Goal: Task Accomplishment & Management: Complete application form

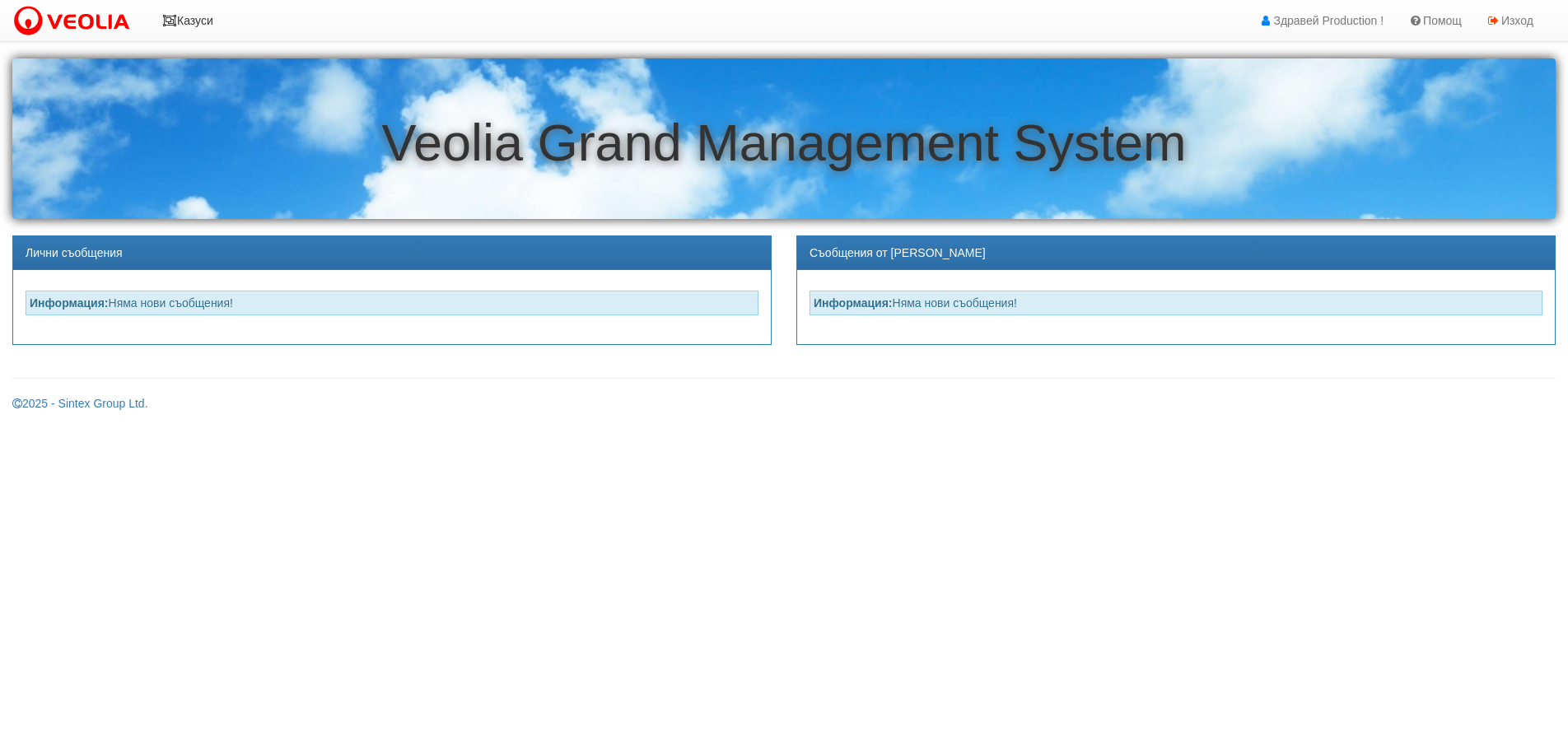
click at [198, 26] on link "Казуси" at bounding box center [188, 20] width 76 height 41
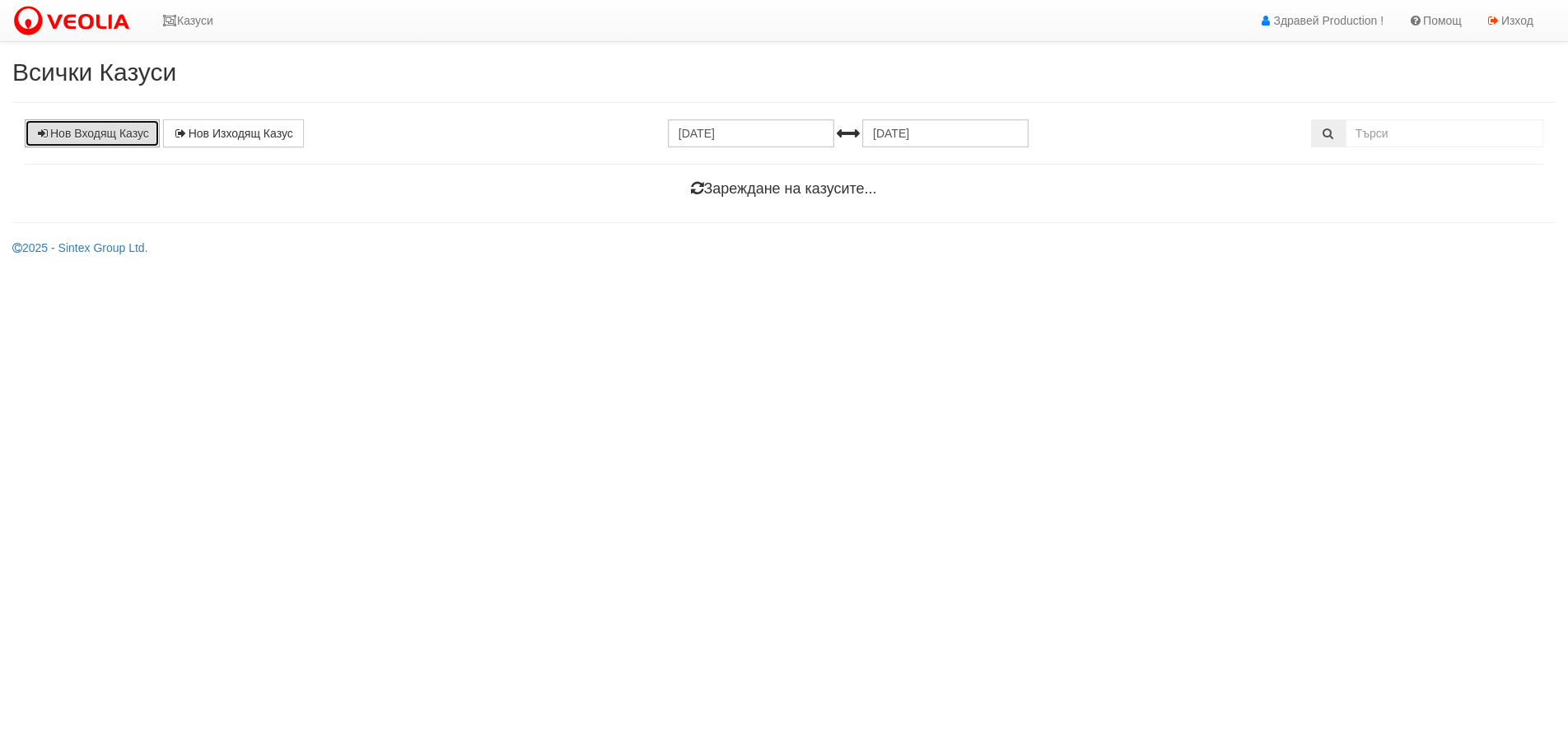
click at [125, 132] on link "Нов Входящ Казус" at bounding box center [91, 133] width 135 height 28
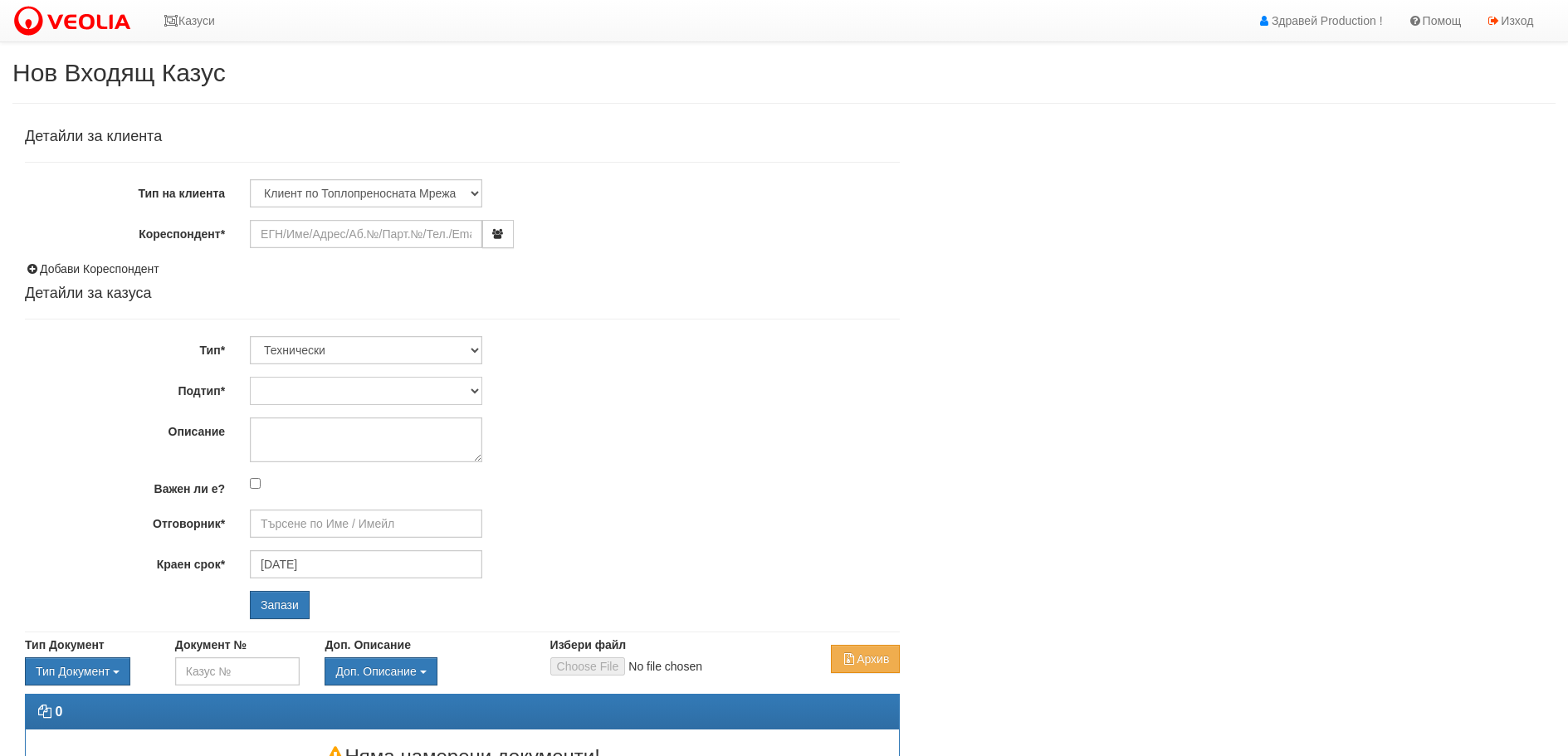
type input "[DATE]"
type input "[PERSON_NAME] - Технически"
click at [327, 230] on input "Кореспондент*" at bounding box center [367, 234] width 233 height 28
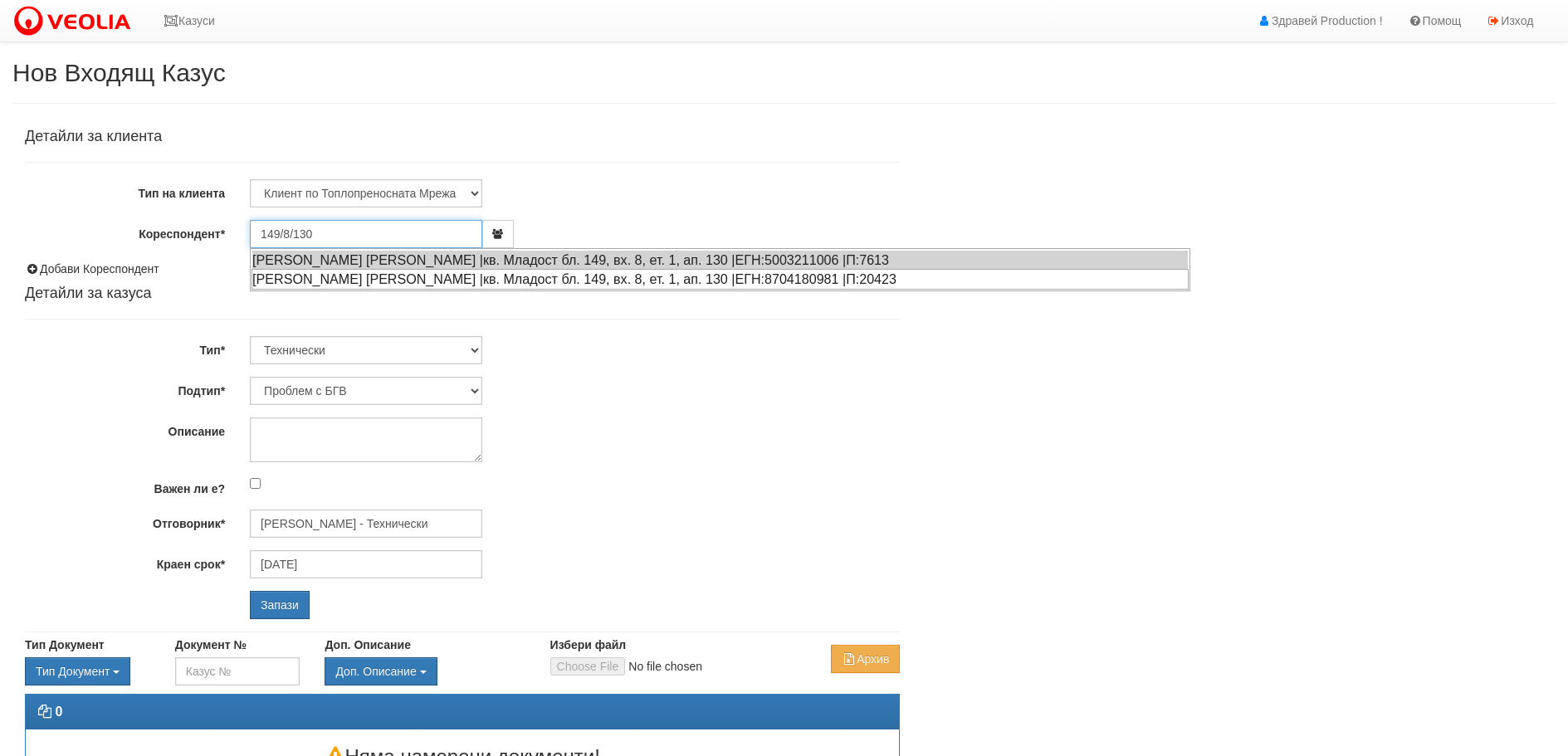
click at [734, 277] on div "ЕВГЕНИ ДОБРЕВ ХРИСТОВ |кв. Младост бл. 149, вх. 8, ет. 1, ап. 130 |ЕГН:87041809…" at bounding box center [719, 279] width 937 height 21
type input "ЕВГЕНИ ДОБРЕВ ХРИСТОВ"
type input "[PERSON_NAME] - Технически"
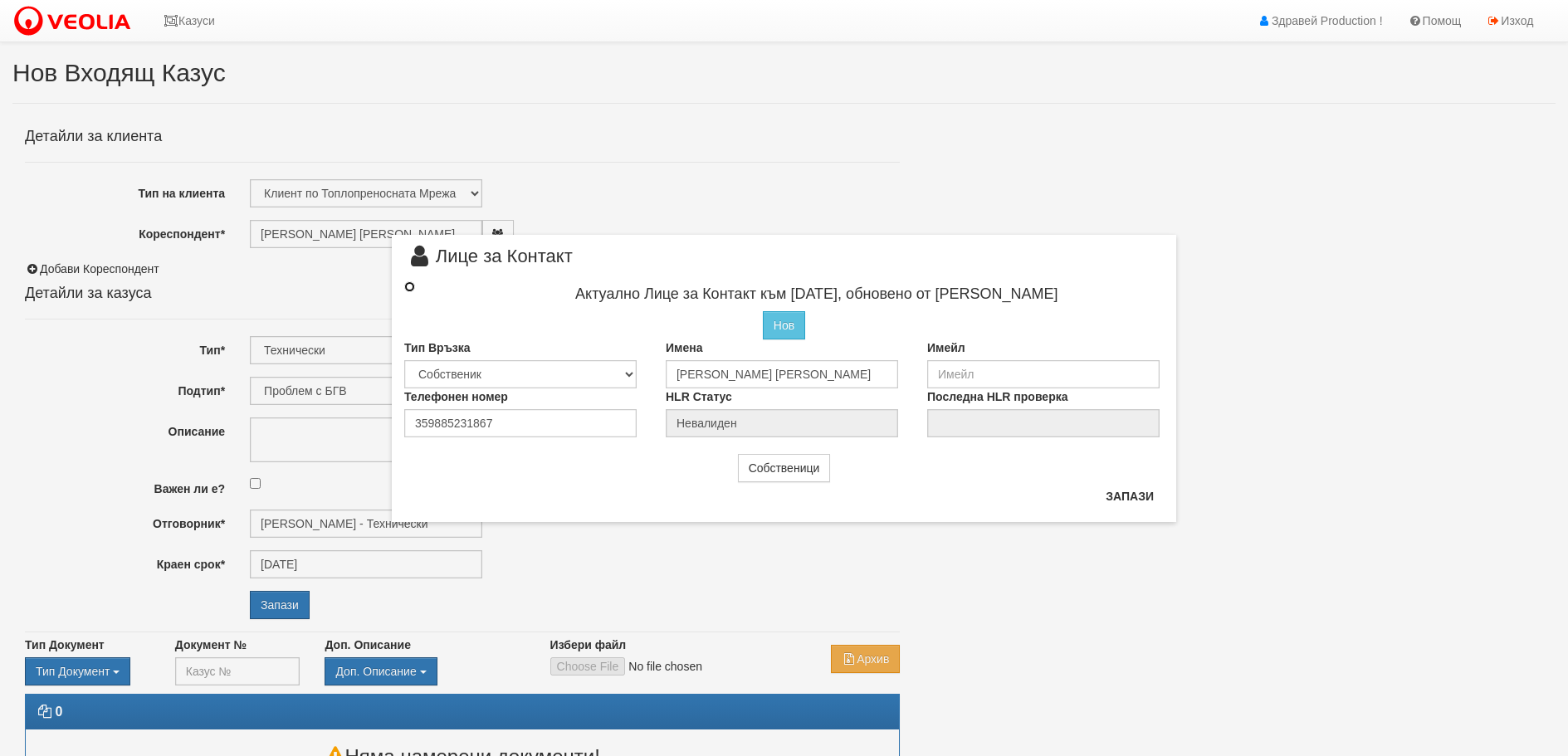
click at [411, 288] on input "radio" at bounding box center [409, 287] width 11 height 11
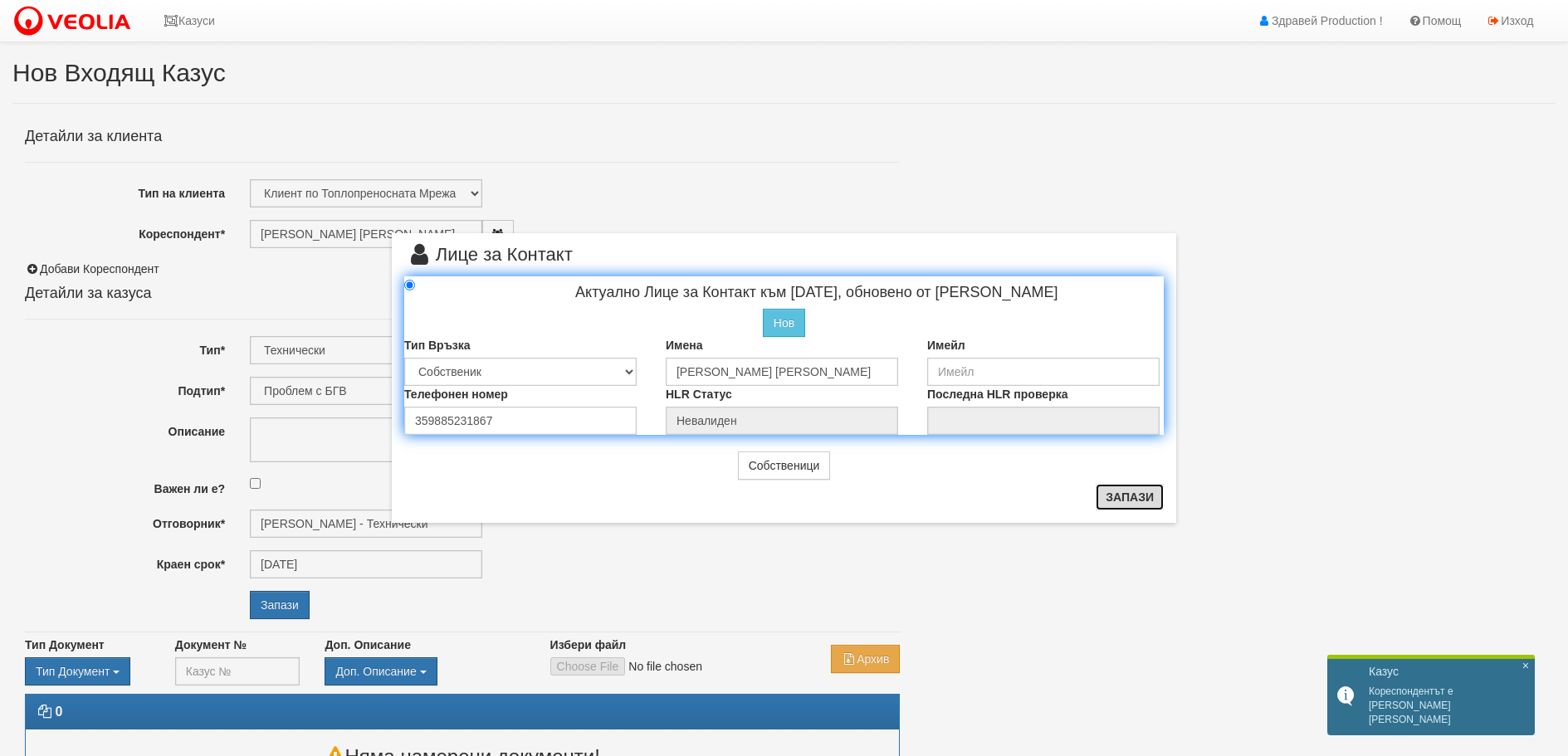
click at [1135, 500] on button "Запази" at bounding box center [1130, 497] width 68 height 26
radio input "true"
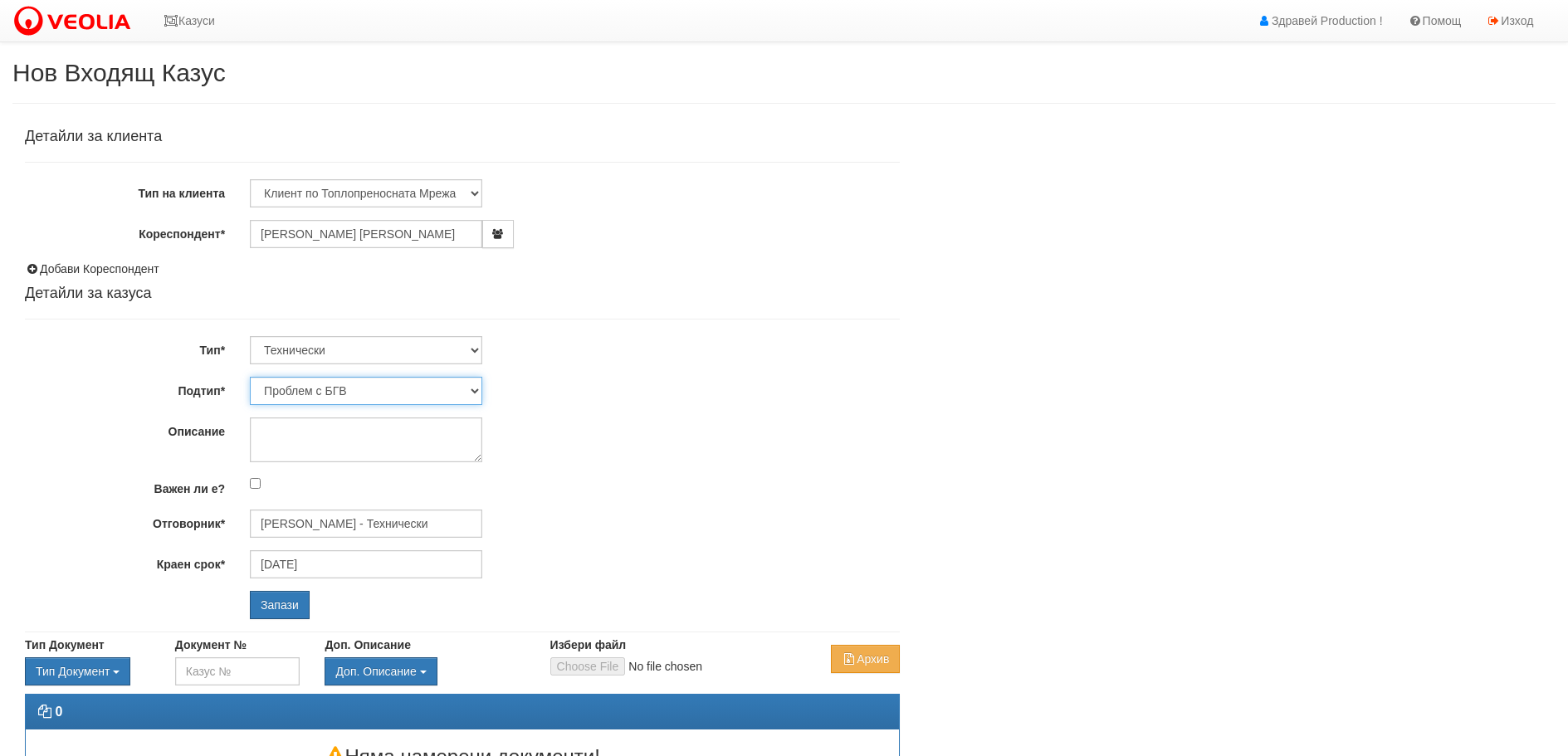
click at [475, 390] on select "Проблем с БГВ Теч ВОИ Теч БГВ Теч в АС Теч от водомер Проблем в АС Интервенция …" at bounding box center [367, 390] width 233 height 28
select select "Проблем в АС"
click at [250, 377] on select "Проблем с БГВ Теч ВОИ Теч БГВ Теч в АС Теч от водомер Проблем в АС Интервенция …" at bounding box center [367, 390] width 233 height 28
type input "[DATE]"
type input "[PERSON_NAME] - Технически"
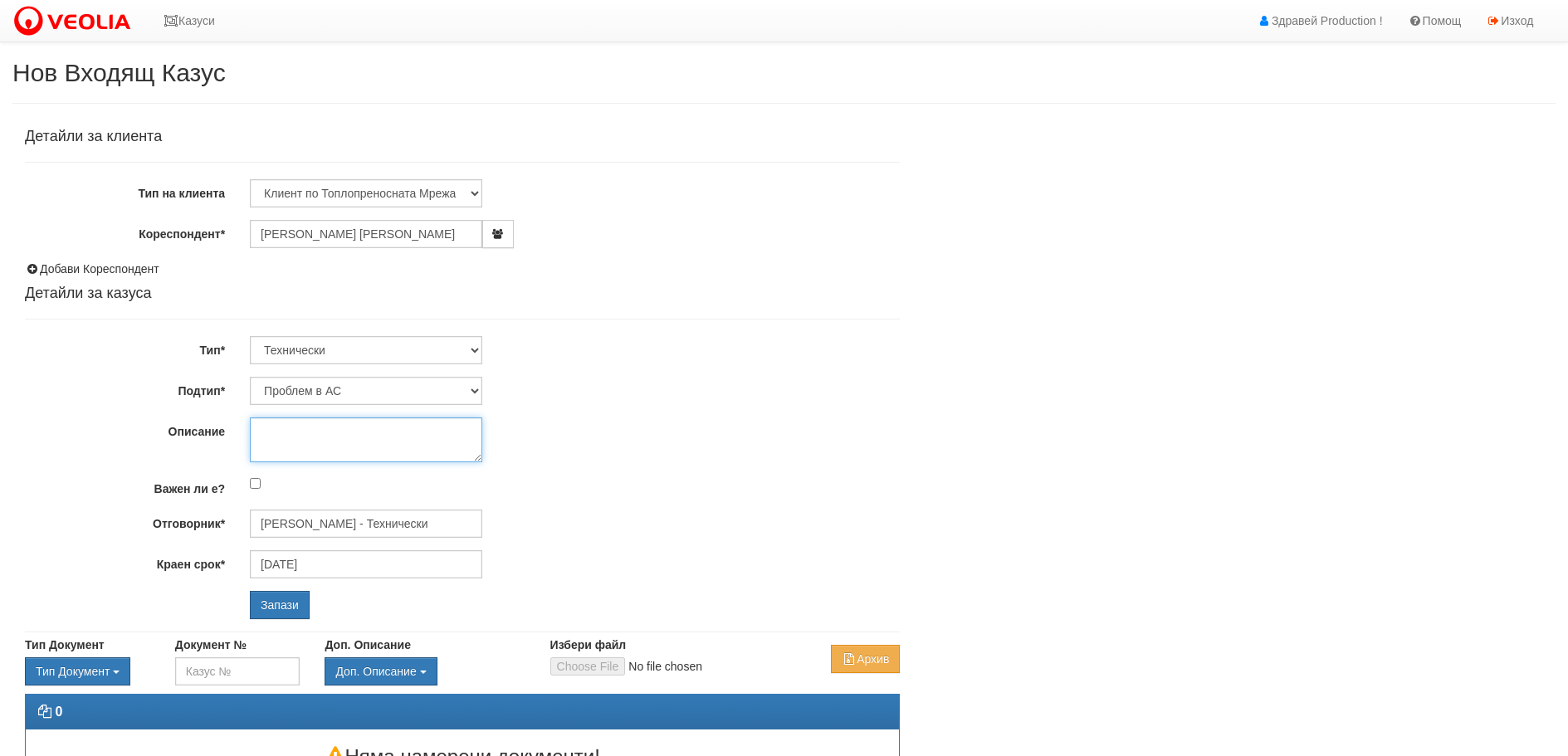
click at [377, 437] on textarea "Описание" at bounding box center [367, 440] width 233 height 45
type textarea "Ч"
type textarea "Шум от АС.Клиента е на първи етаж и се чува."
click at [283, 603] on input "Запази" at bounding box center [280, 604] width 60 height 28
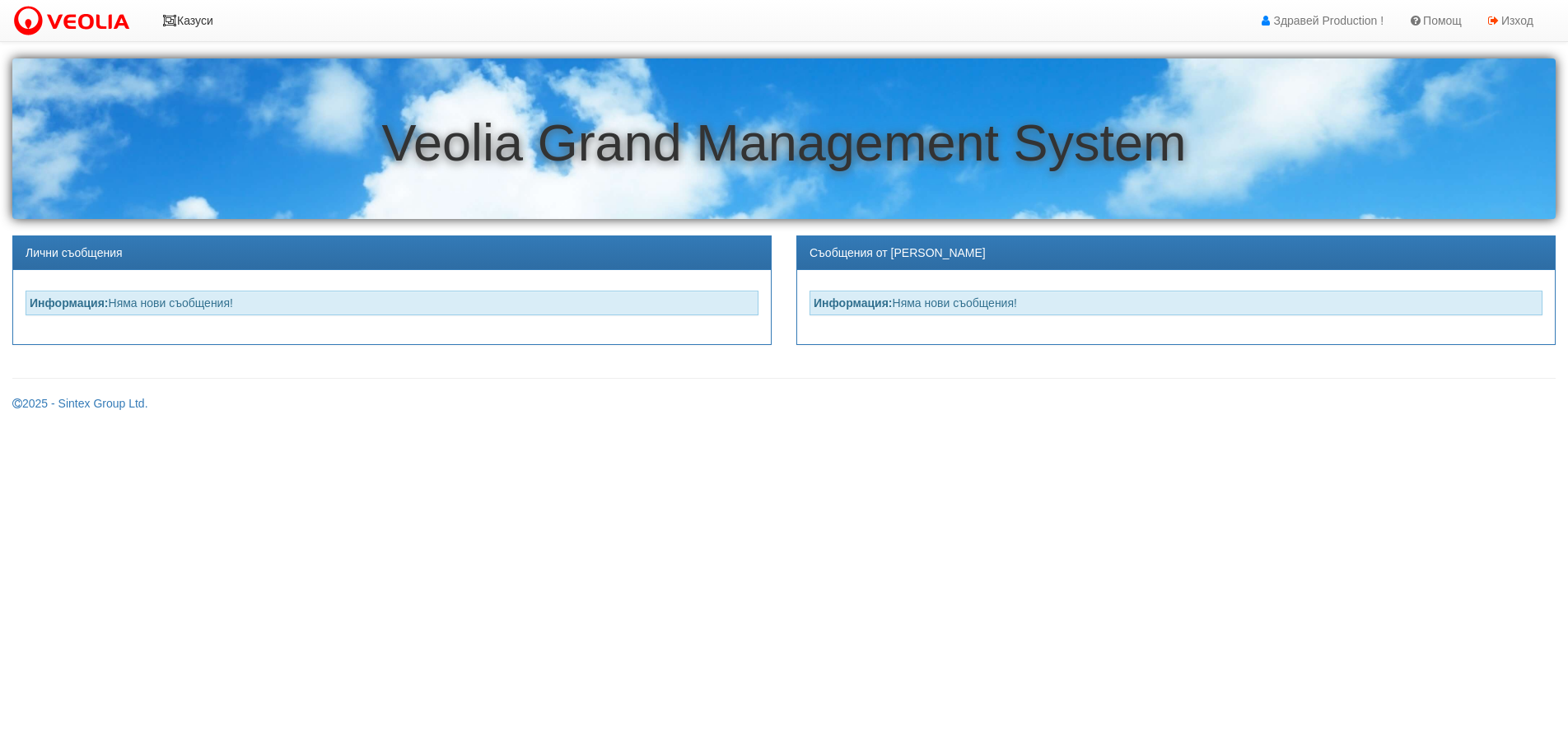
click at [197, 18] on link "Казуси" at bounding box center [188, 20] width 76 height 41
